Goal: Transaction & Acquisition: Purchase product/service

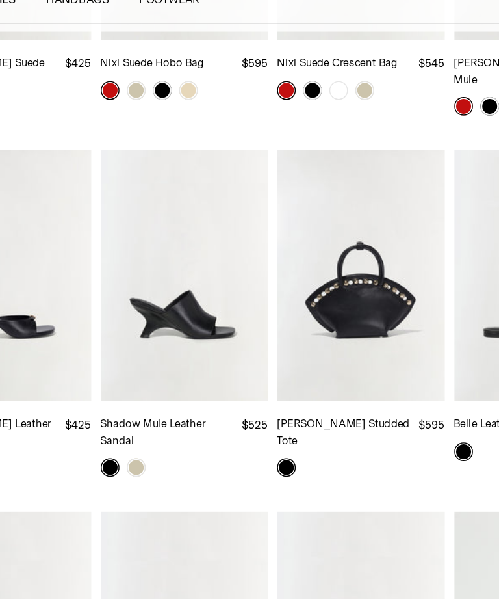
scroll to position [2776, 0]
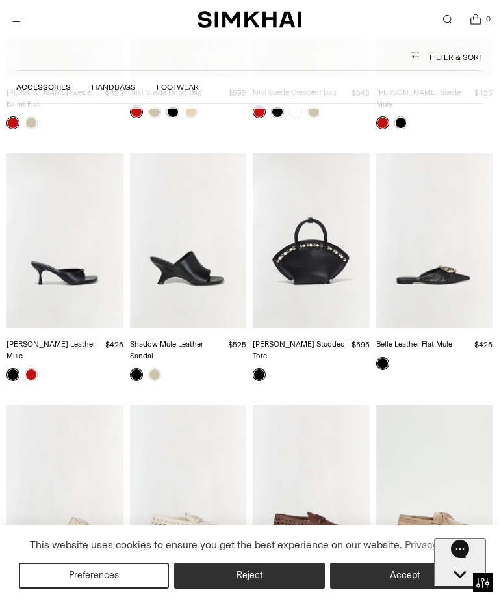
click at [202, 225] on img "Shadow Mule Leather Sandal" at bounding box center [188, 240] width 117 height 175
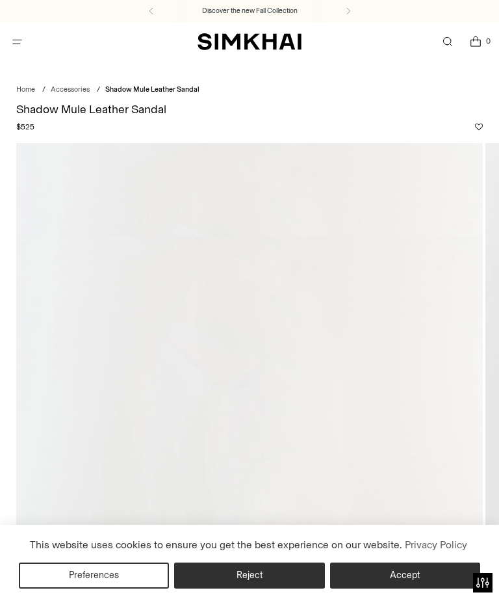
click at [259, 582] on button "Reject" at bounding box center [249, 575] width 150 height 26
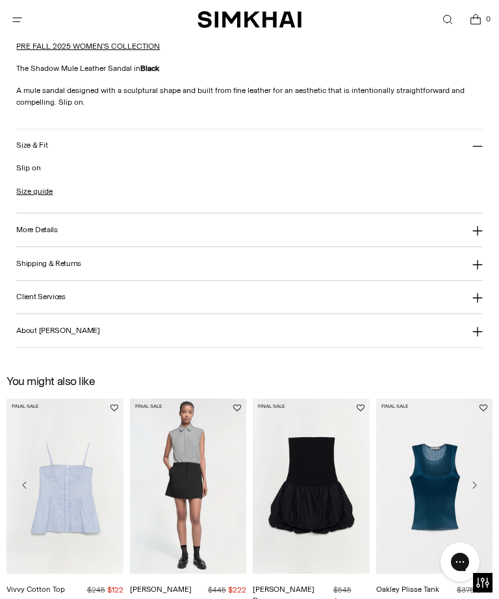
scroll to position [1110, 0]
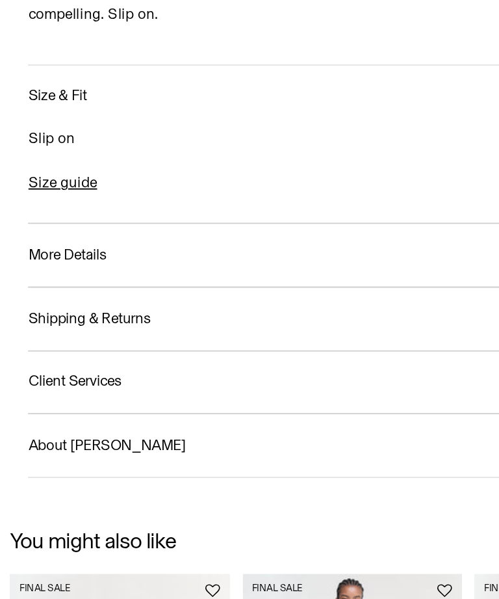
click at [50, 177] on link "Size guide" at bounding box center [34, 183] width 36 height 12
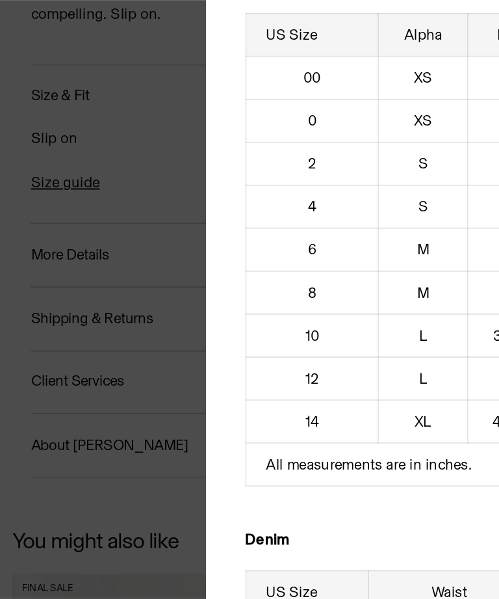
click at [78, 164] on div at bounding box center [249, 299] width 499 height 599
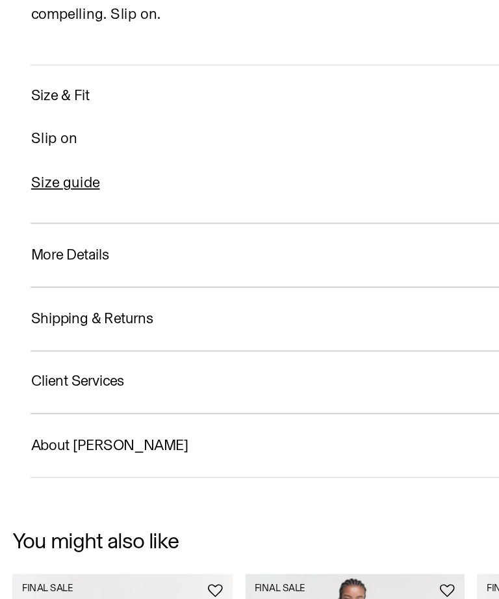
click at [66, 252] on h3 "Shipping & Returns" at bounding box center [48, 256] width 65 height 8
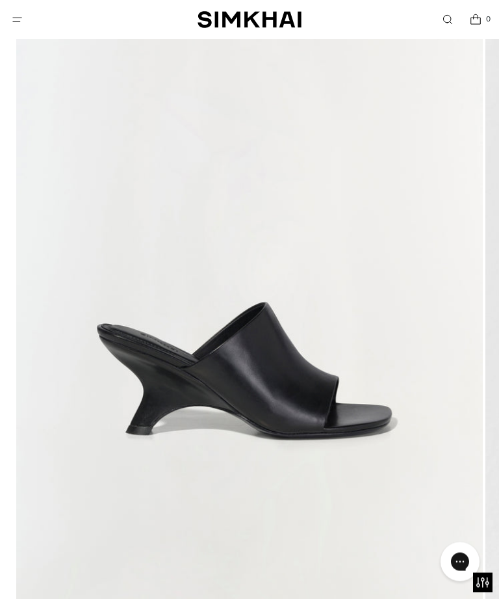
scroll to position [233, 0]
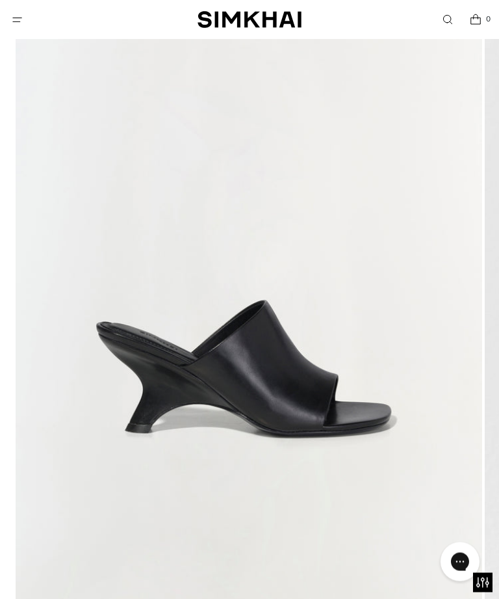
click at [400, 462] on img at bounding box center [249, 260] width 467 height 700
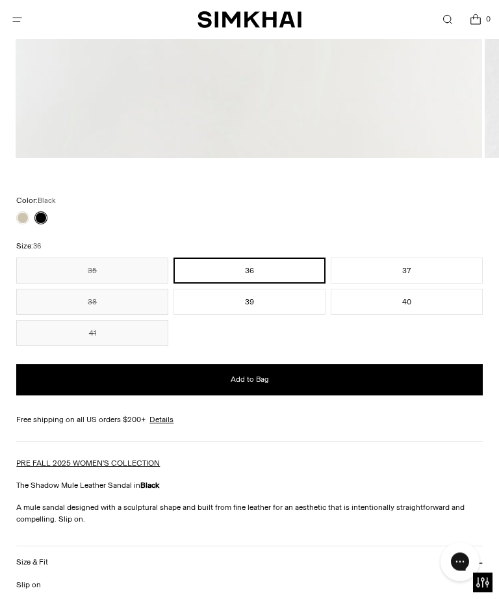
scroll to position [685, 0]
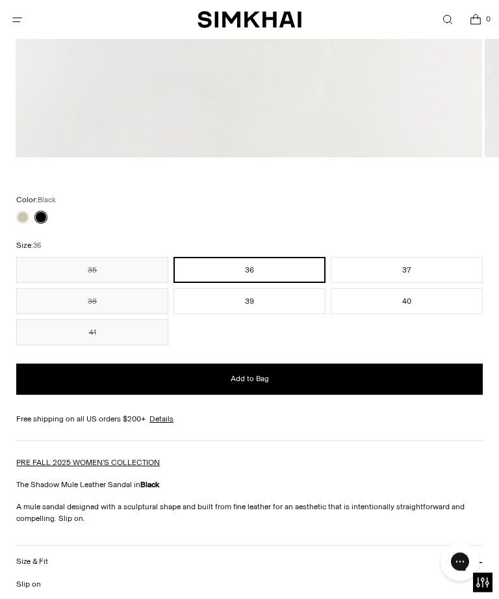
click at [140, 265] on button "35" at bounding box center [92, 270] width 152 height 26
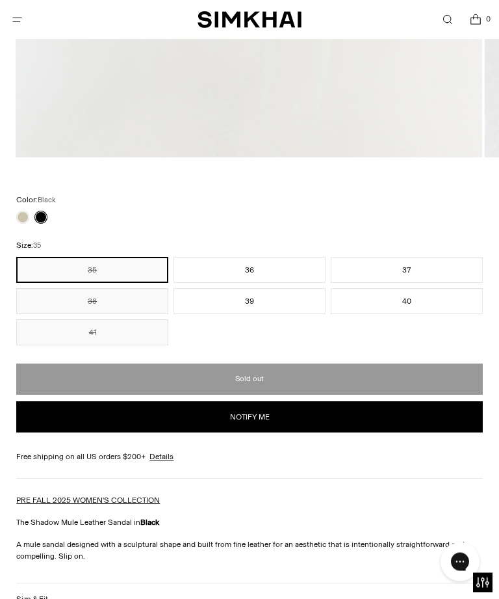
scroll to position [686, 0]
click at [283, 271] on button "36" at bounding box center [250, 270] width 152 height 26
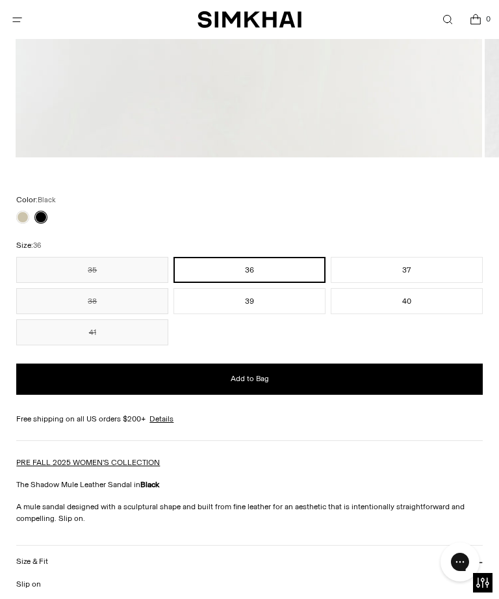
click at [148, 261] on button "35" at bounding box center [92, 270] width 152 height 26
